Goal: Information Seeking & Learning: Learn about a topic

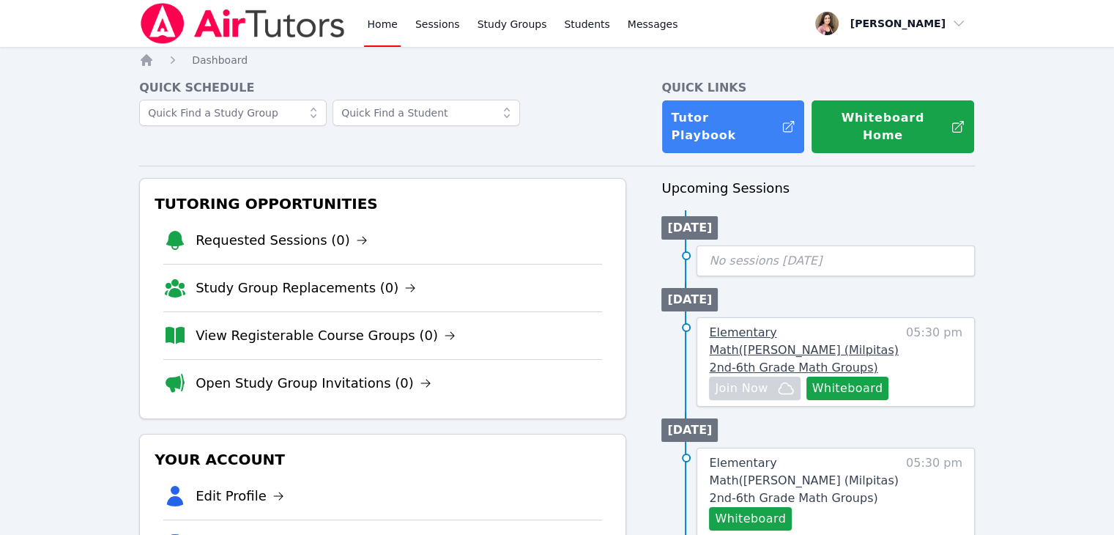
click at [765, 325] on span "Elementary Math ( Burnett (Milpitas) 2nd-6th Grade Math Groups )" at bounding box center [803, 349] width 189 height 49
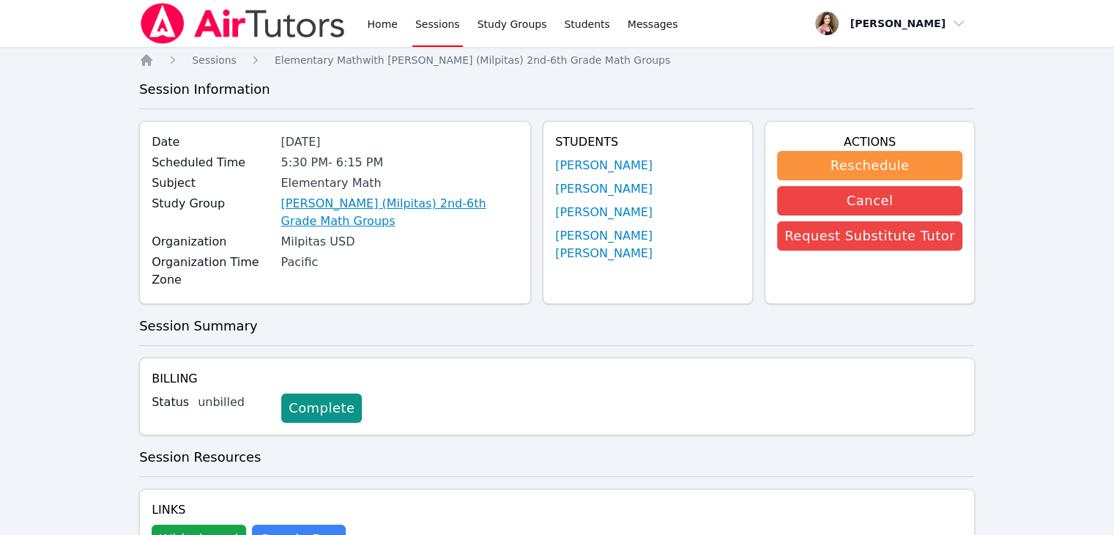
click at [389, 206] on link "[PERSON_NAME] (Milpitas) 2nd-6th Grade Math Groups" at bounding box center [400, 212] width 238 height 35
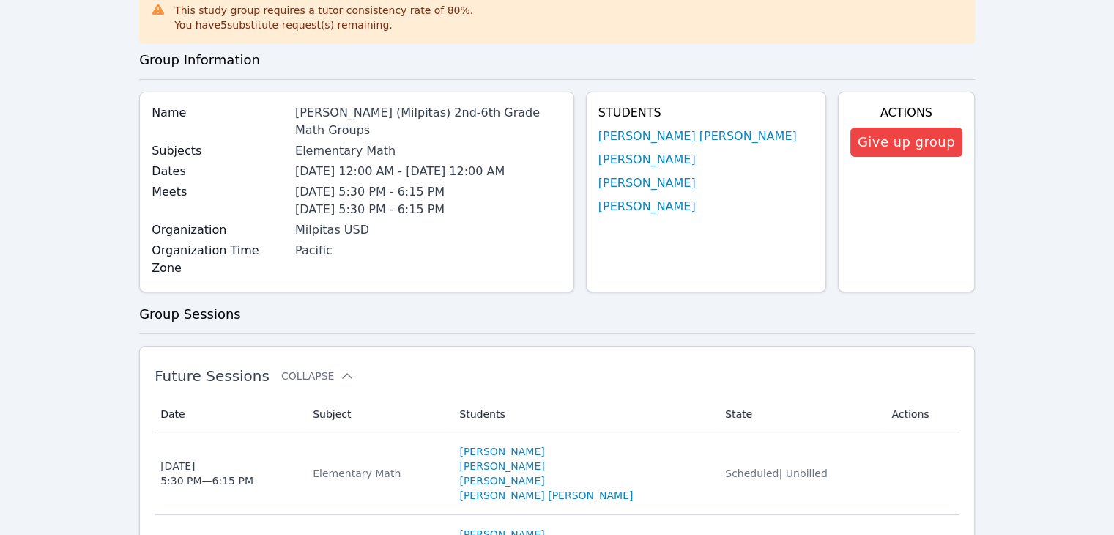
scroll to position [85, 0]
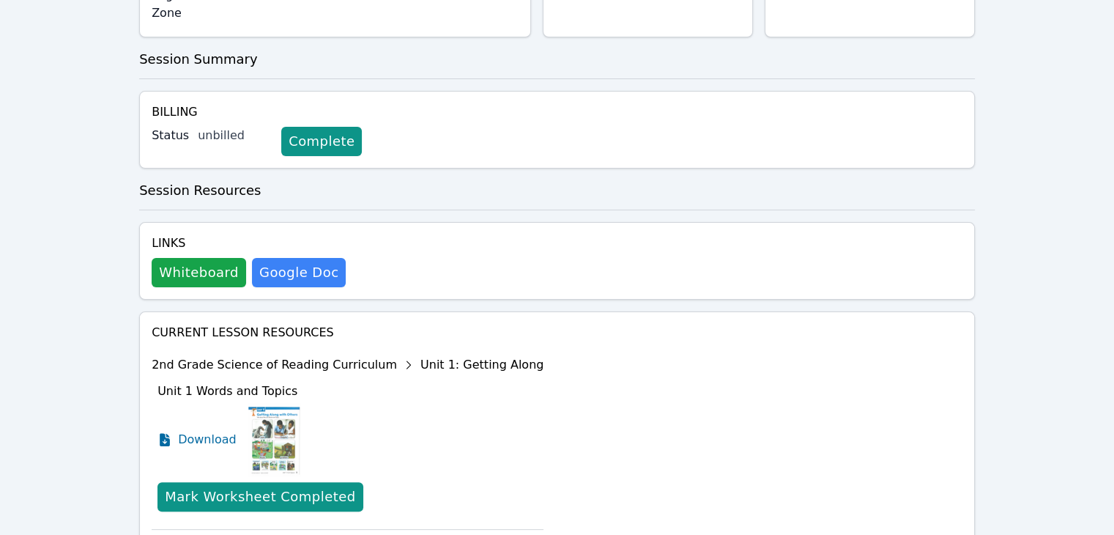
scroll to position [267, 0]
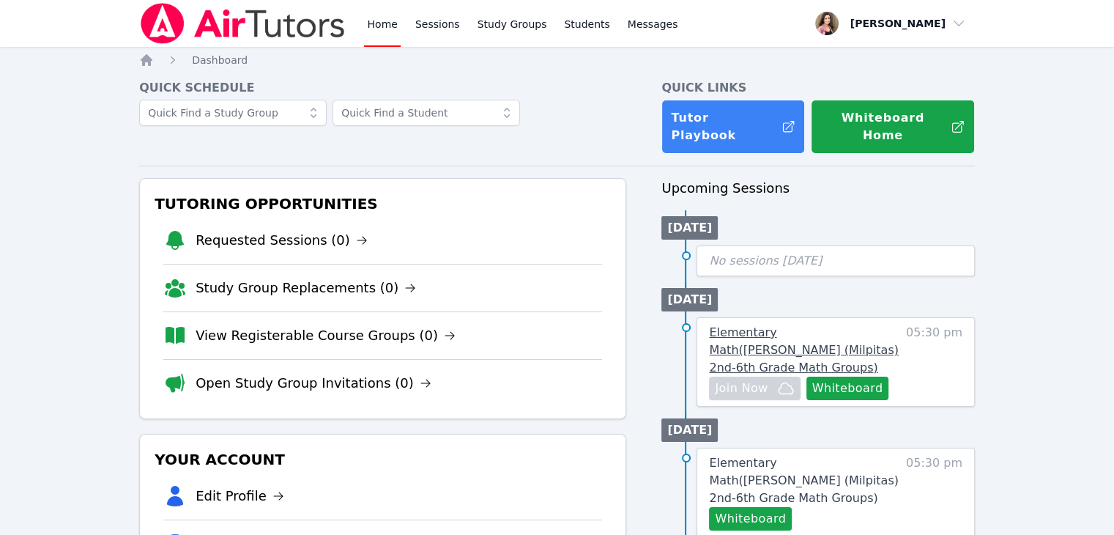
click at [840, 325] on span "Elementary Math ( [PERSON_NAME] (Milpitas) 2nd-6th Grade Math Groups )" at bounding box center [803, 349] width 189 height 49
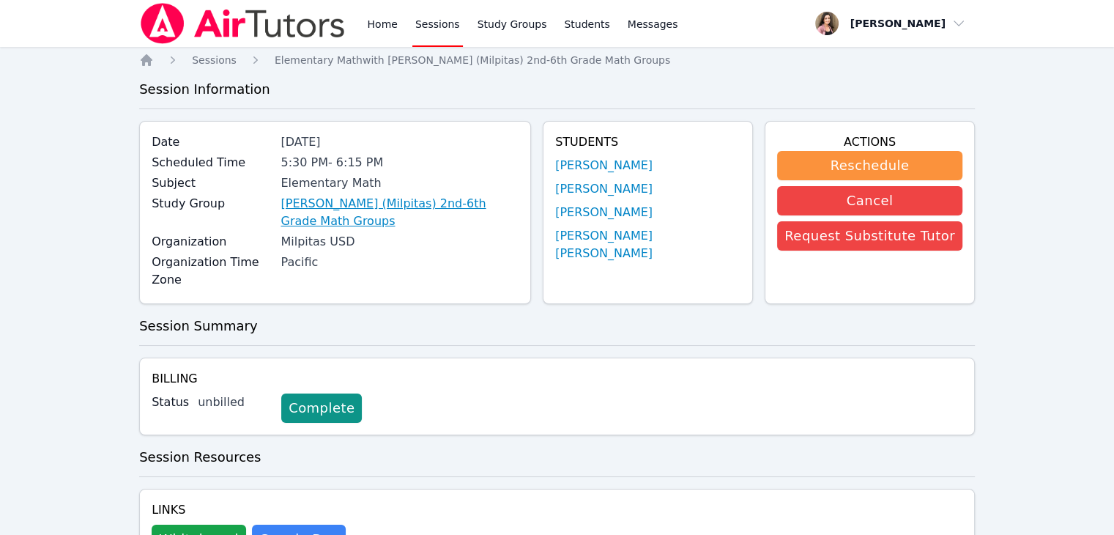
click at [437, 201] on link "[PERSON_NAME] (Milpitas) 2nd-6th Grade Math Groups" at bounding box center [400, 212] width 238 height 35
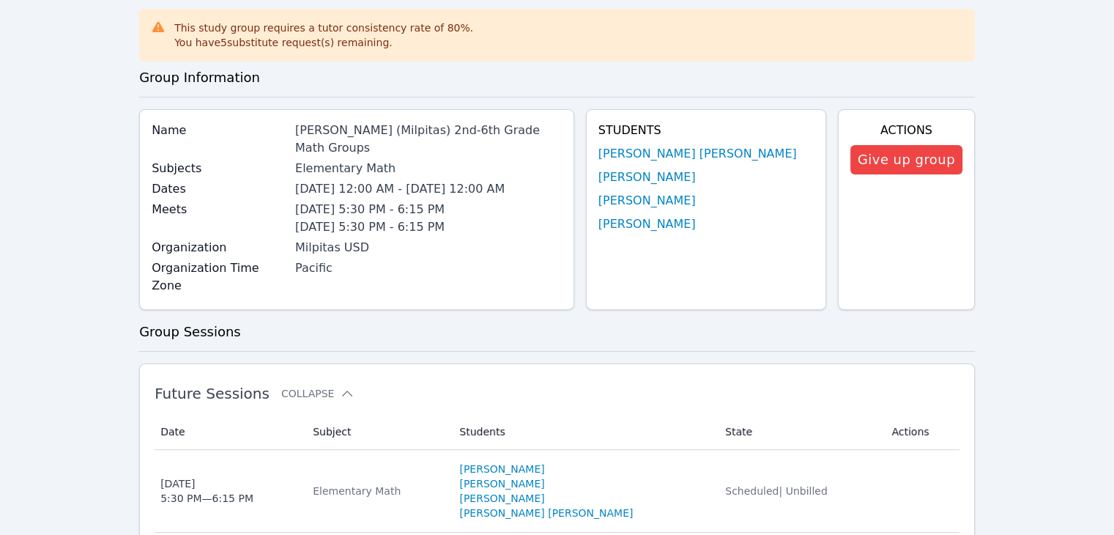
scroll to position [73, 0]
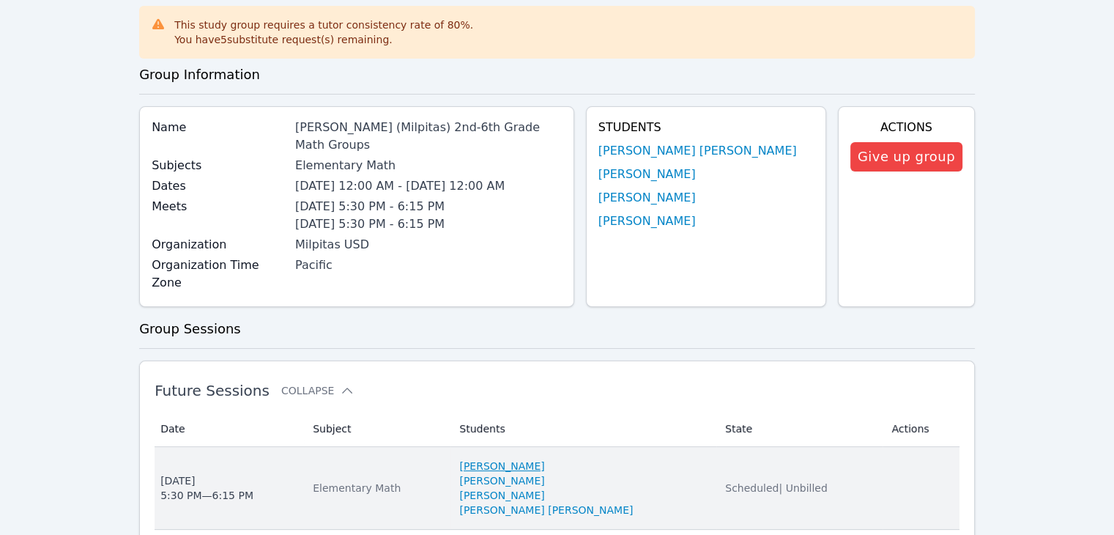
click at [544, 459] on link "[PERSON_NAME]" at bounding box center [501, 466] width 85 height 15
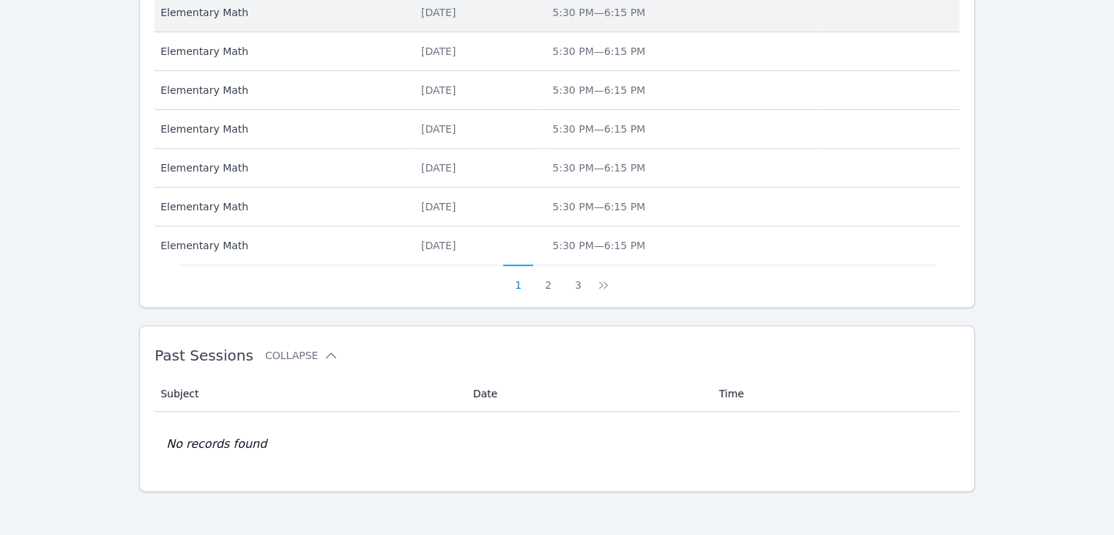
scroll to position [73, 0]
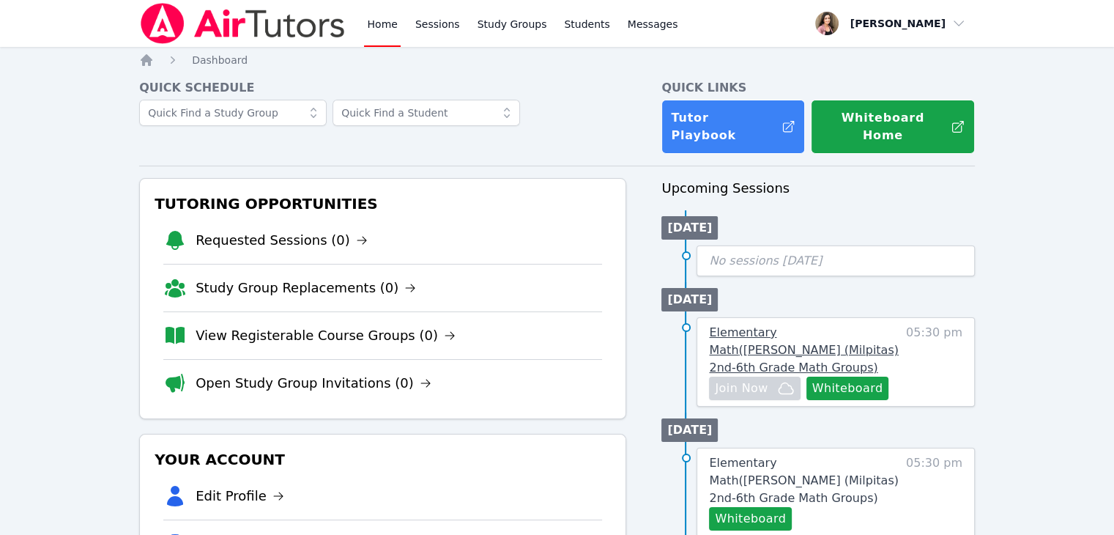
click at [875, 325] on span "Elementary Math ( Burnett (Milpitas) 2nd-6th Grade Math Groups )" at bounding box center [803, 349] width 189 height 49
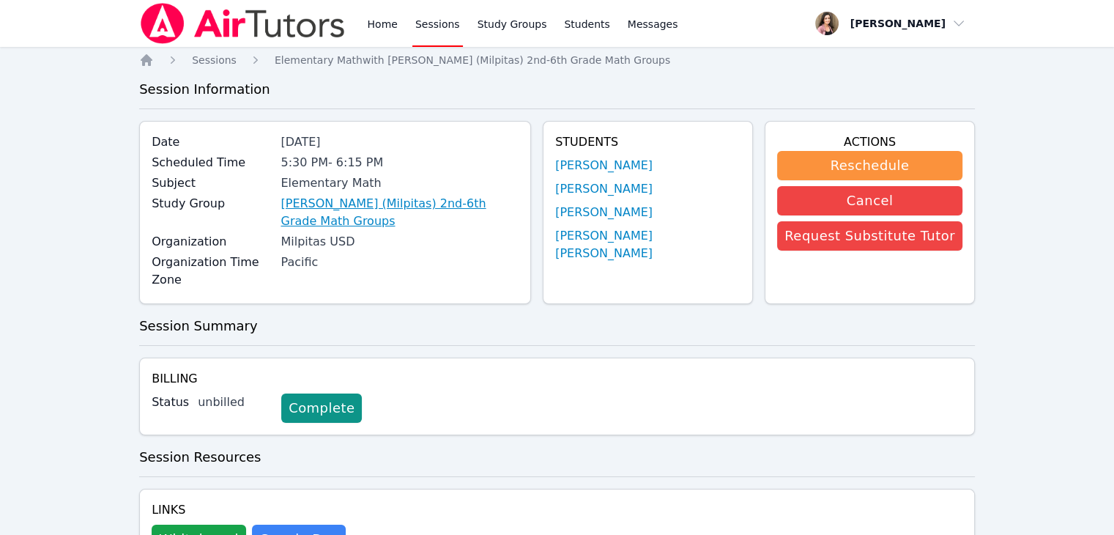
click at [437, 204] on link "[PERSON_NAME] (Milpitas) 2nd-6th Grade Math Groups" at bounding box center [400, 212] width 238 height 35
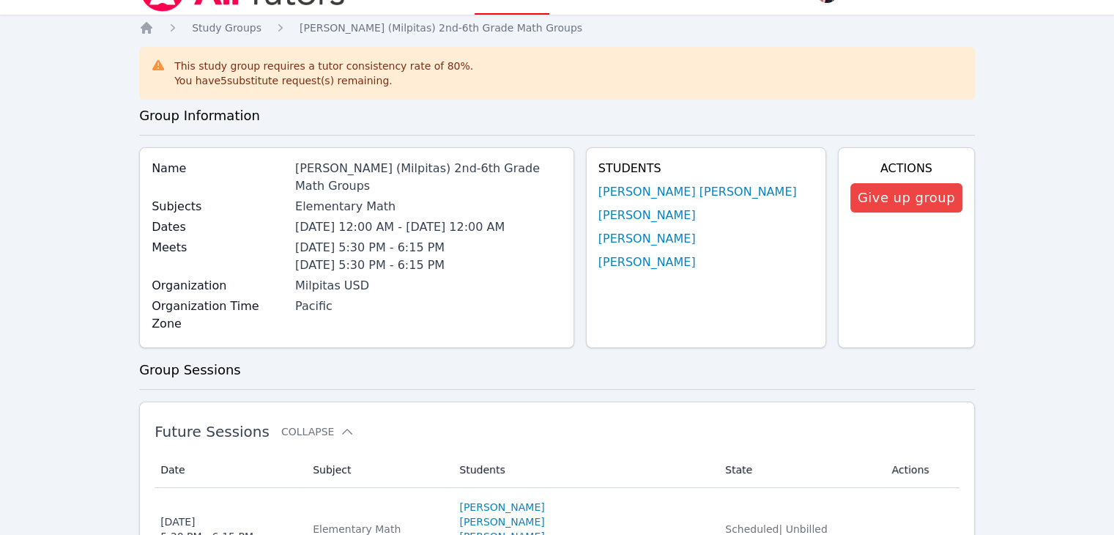
scroll to position [73, 0]
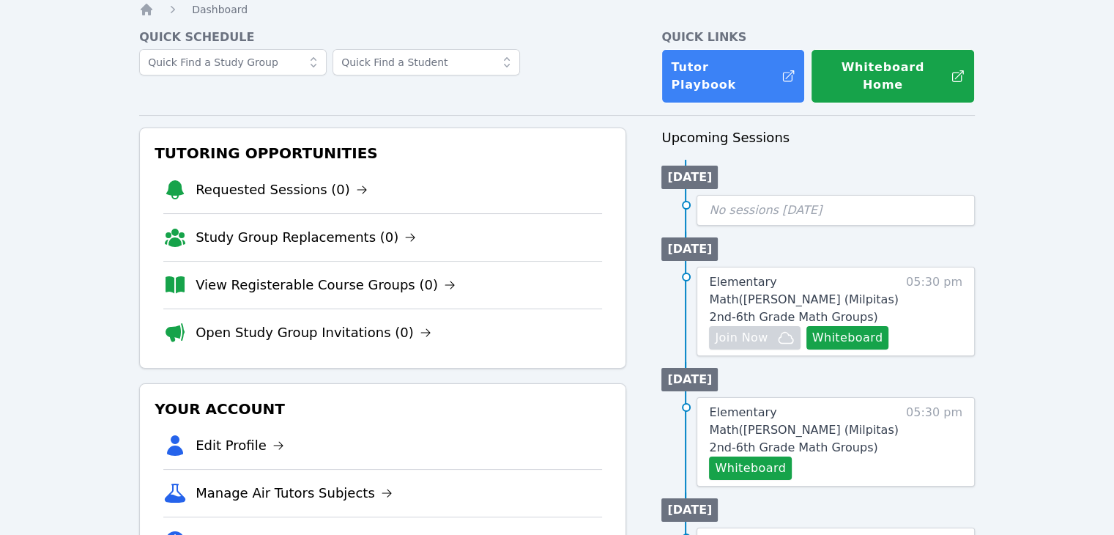
scroll to position [220, 0]
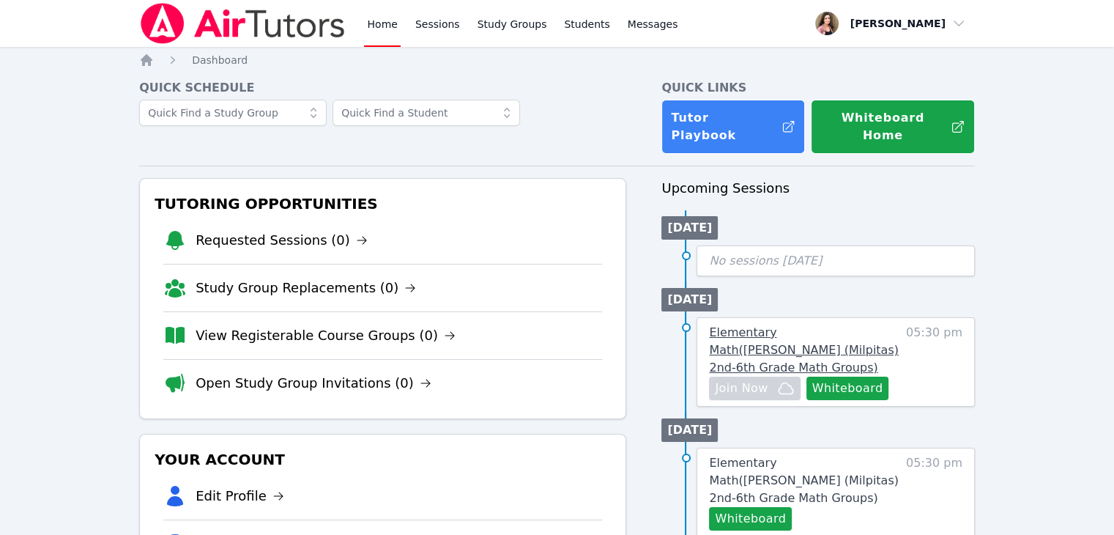
click at [856, 325] on span "Elementary Math ( [PERSON_NAME] (Milpitas) 2nd-6th Grade Math Groups )" at bounding box center [803, 349] width 189 height 49
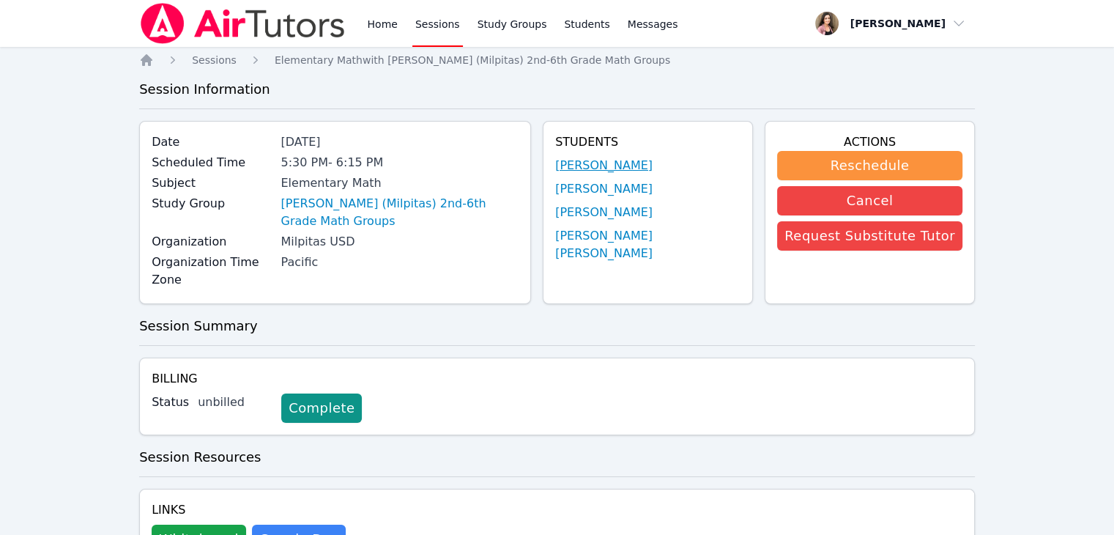
click at [653, 162] on link "[PERSON_NAME]" at bounding box center [603, 166] width 97 height 18
click at [643, 190] on link "[PERSON_NAME]" at bounding box center [603, 189] width 97 height 18
click at [648, 207] on link "[PERSON_NAME]" at bounding box center [603, 213] width 97 height 18
click at [671, 234] on link "[PERSON_NAME] [PERSON_NAME]" at bounding box center [647, 244] width 185 height 35
click at [645, 215] on link "[PERSON_NAME]" at bounding box center [603, 213] width 97 height 18
